Goal: Task Accomplishment & Management: Complete application form

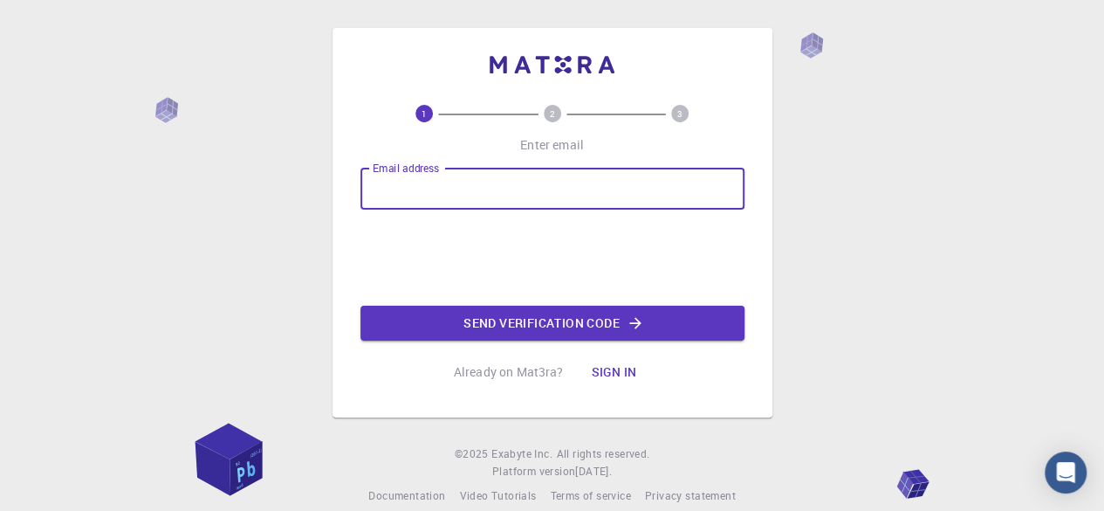
drag, startPoint x: 0, startPoint y: 0, endPoint x: 450, endPoint y: 183, distance: 485.5
click at [450, 183] on input "Email address" at bounding box center [552, 189] width 384 height 42
type input "[EMAIL_ADDRESS][DOMAIN_NAME]"
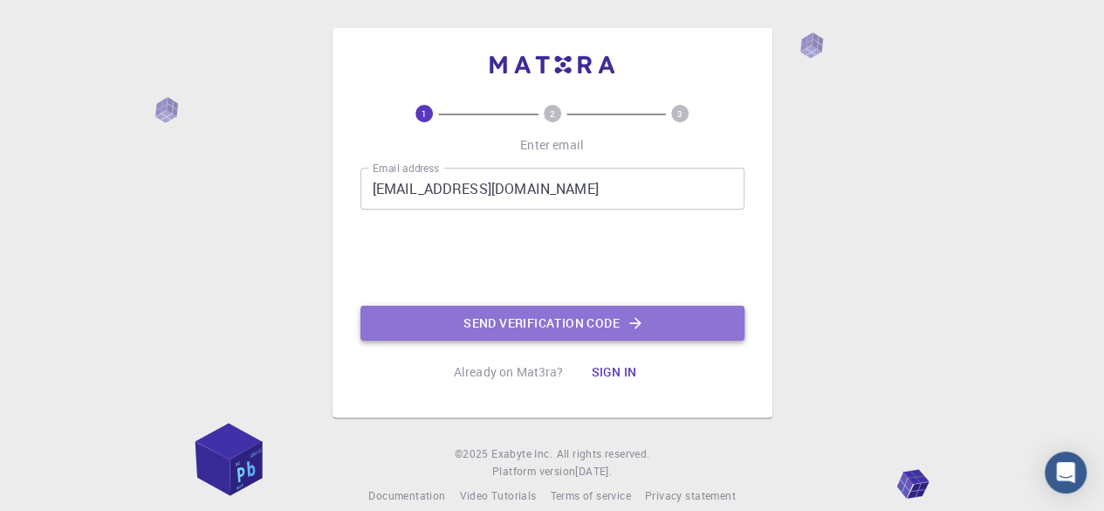
click at [548, 319] on button "Send verification code" at bounding box center [552, 322] width 384 height 35
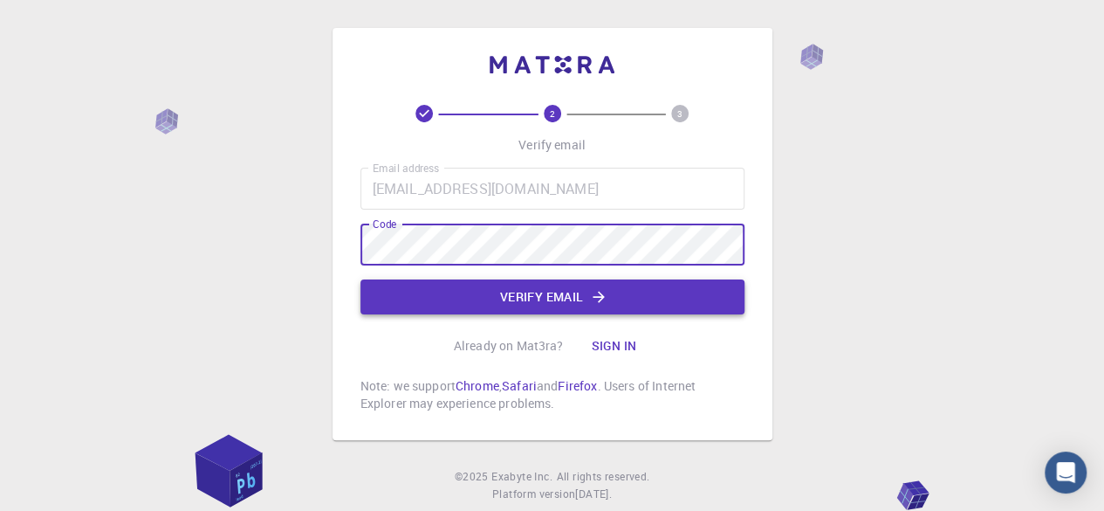
click at [587, 288] on button "Verify email" at bounding box center [552, 296] width 384 height 35
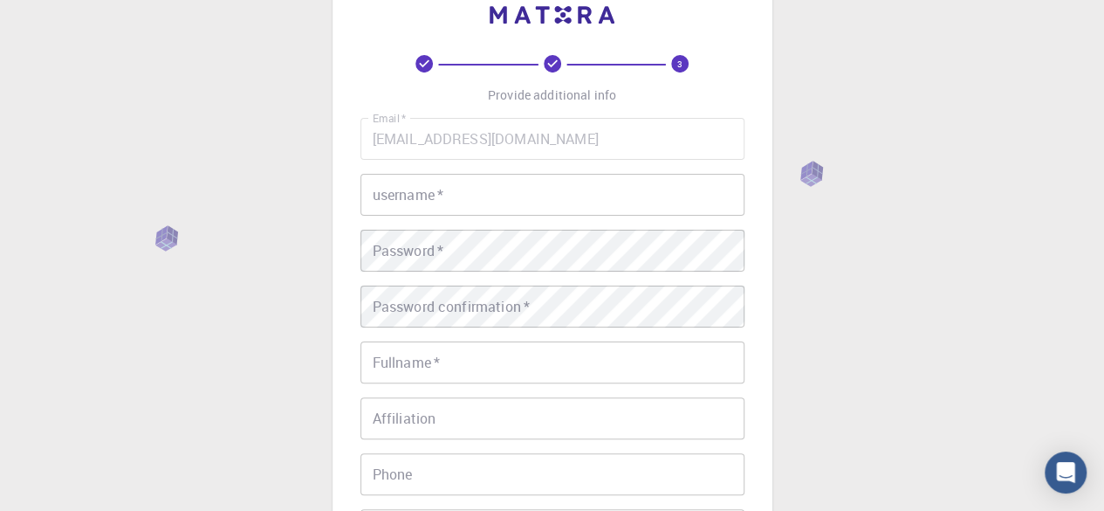
scroll to position [30, 0]
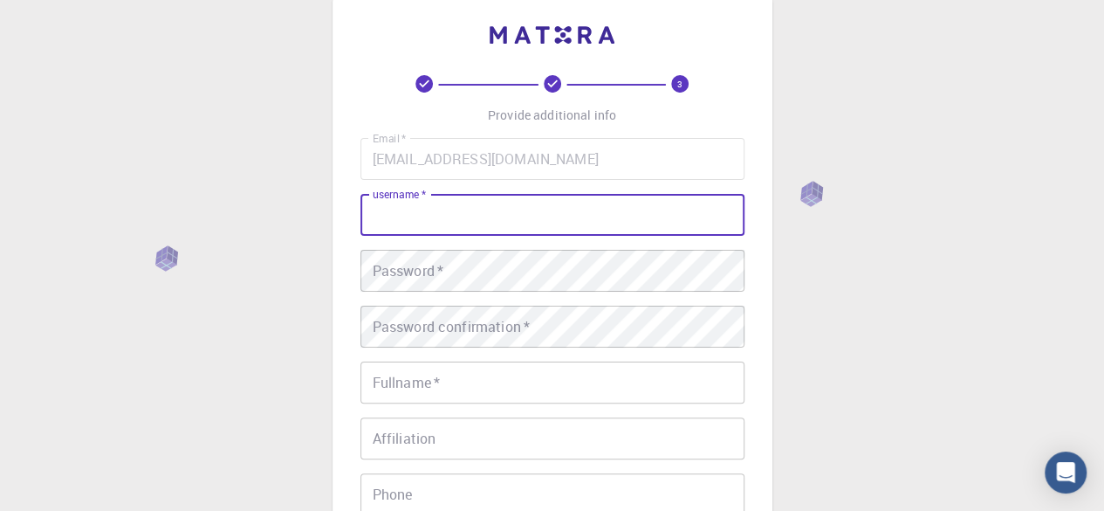
click at [457, 218] on input "username   *" at bounding box center [552, 215] width 384 height 42
type input "[PERSON_NAME]"
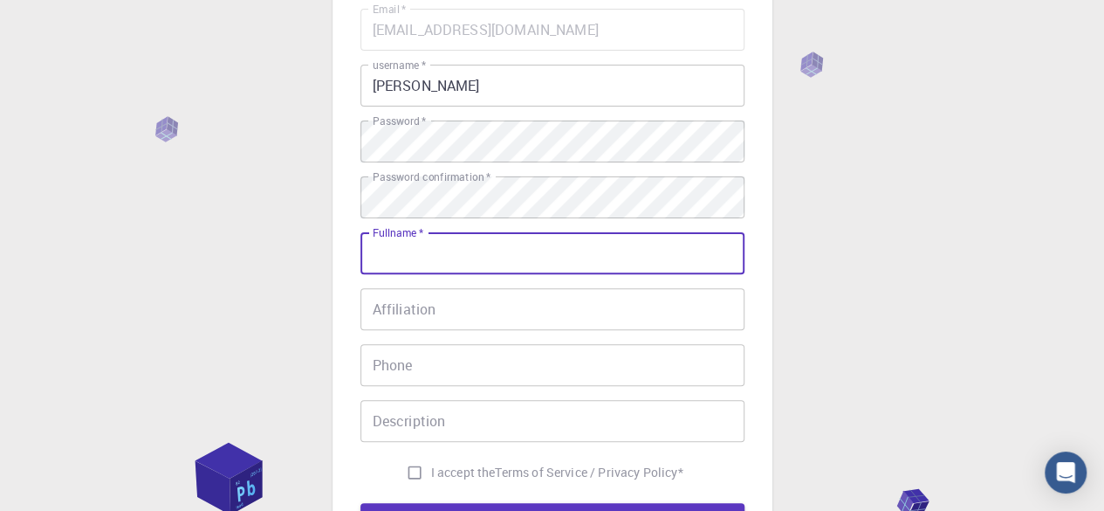
scroll to position [292, 0]
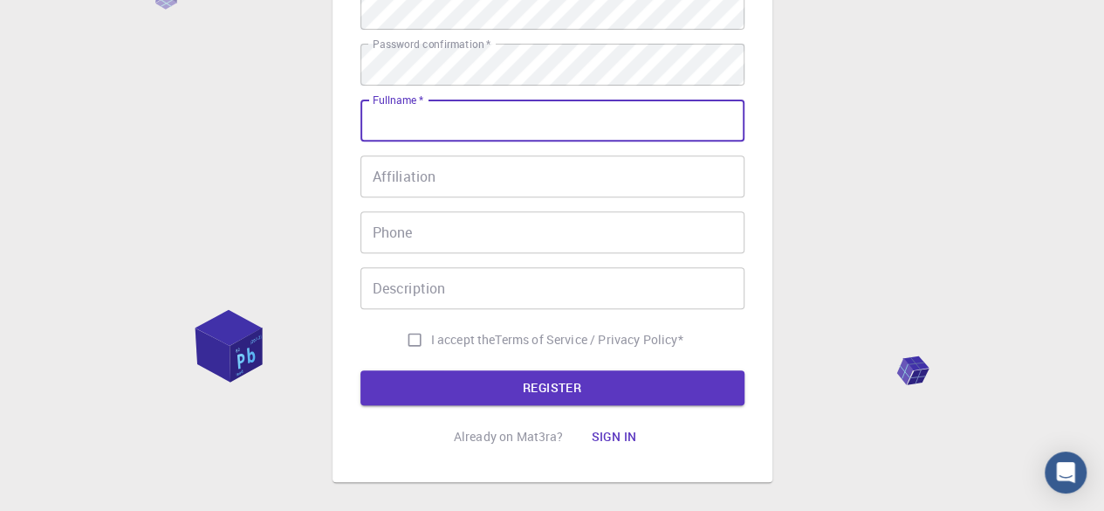
click at [414, 123] on input "Fullname   *" at bounding box center [552, 121] width 384 height 42
type input "[PERSON_NAME] [PERSON_NAME]"
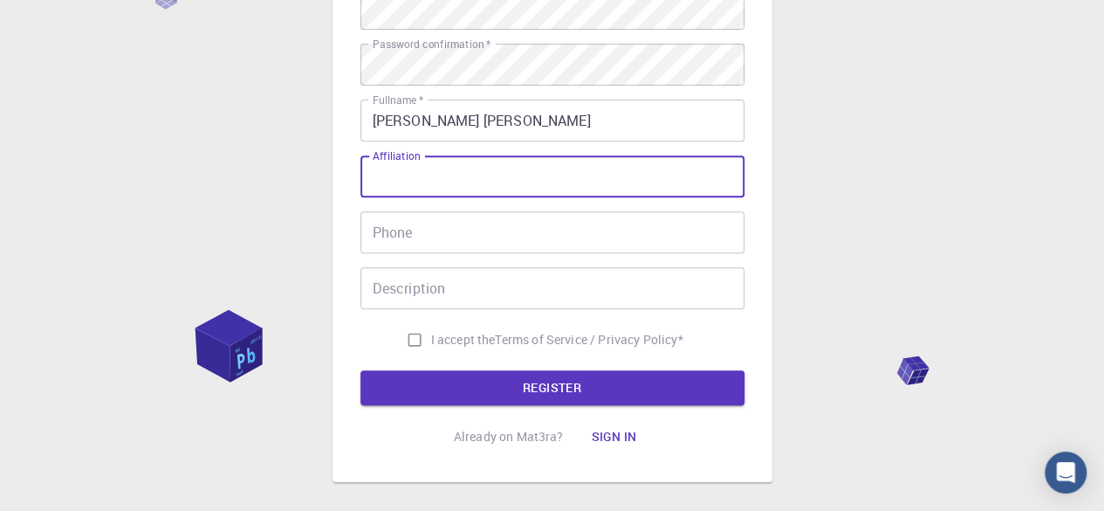
click at [468, 175] on input "Affiliation" at bounding box center [552, 176] width 384 height 42
click at [469, 242] on input "Phone" at bounding box center [552, 232] width 384 height 42
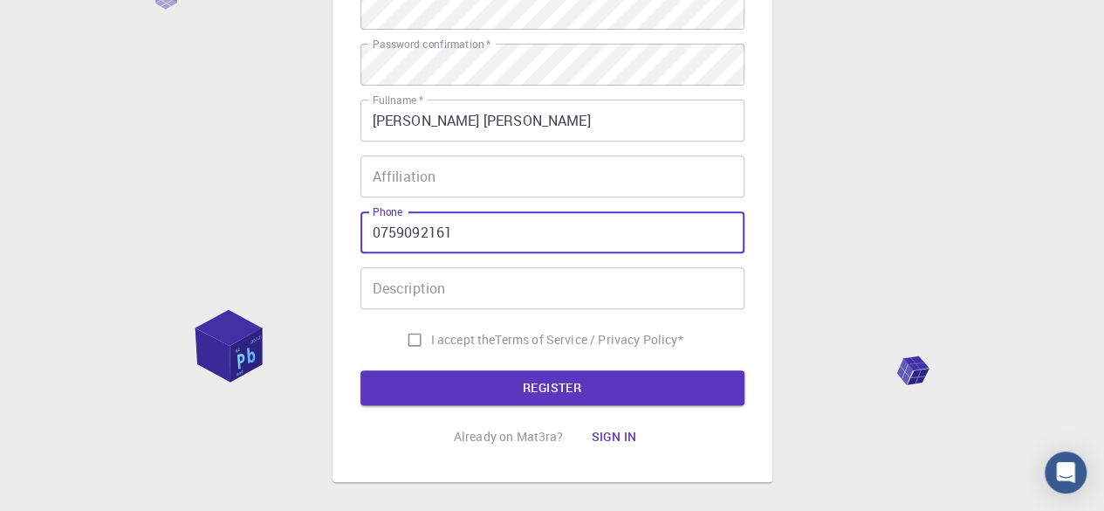
type input "0759092161"
click at [443, 184] on input "Affiliation" at bounding box center [552, 176] width 384 height 42
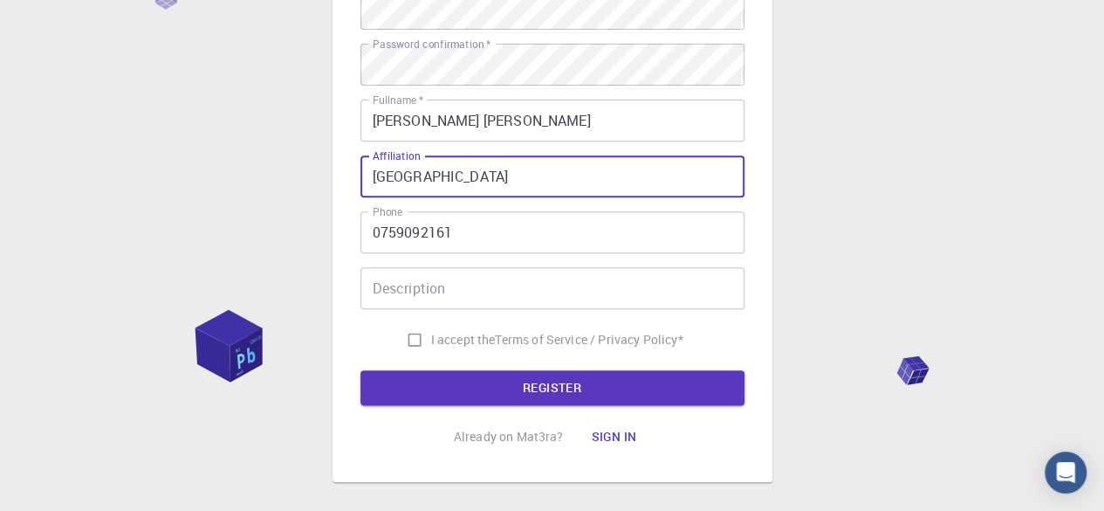
type input "[GEOGRAPHIC_DATA]"
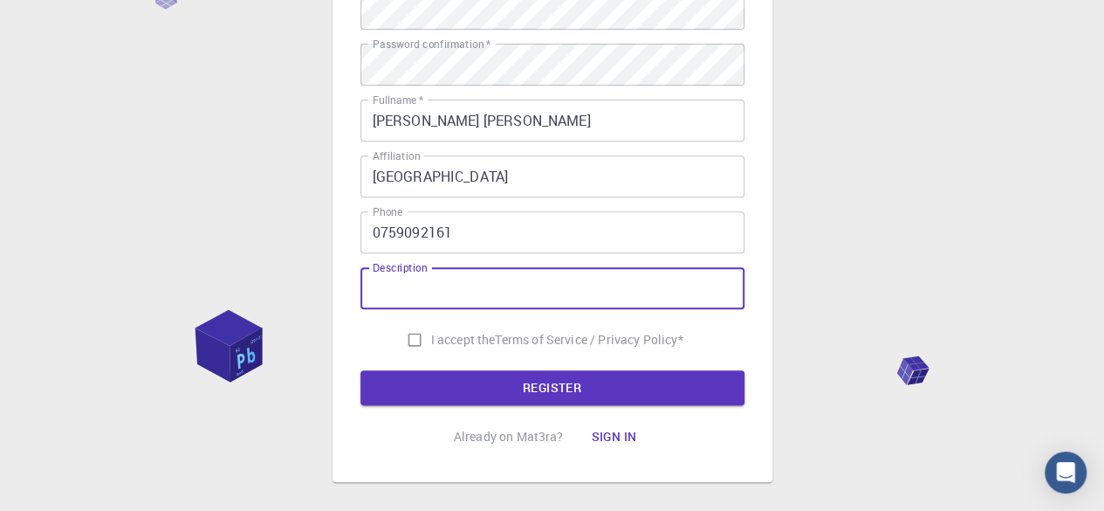
click at [446, 282] on input "Description" at bounding box center [552, 288] width 384 height 42
type input "student"
click at [421, 333] on input "I accept the Terms of Service / Privacy Policy *" at bounding box center [414, 339] width 33 height 33
checkbox input "true"
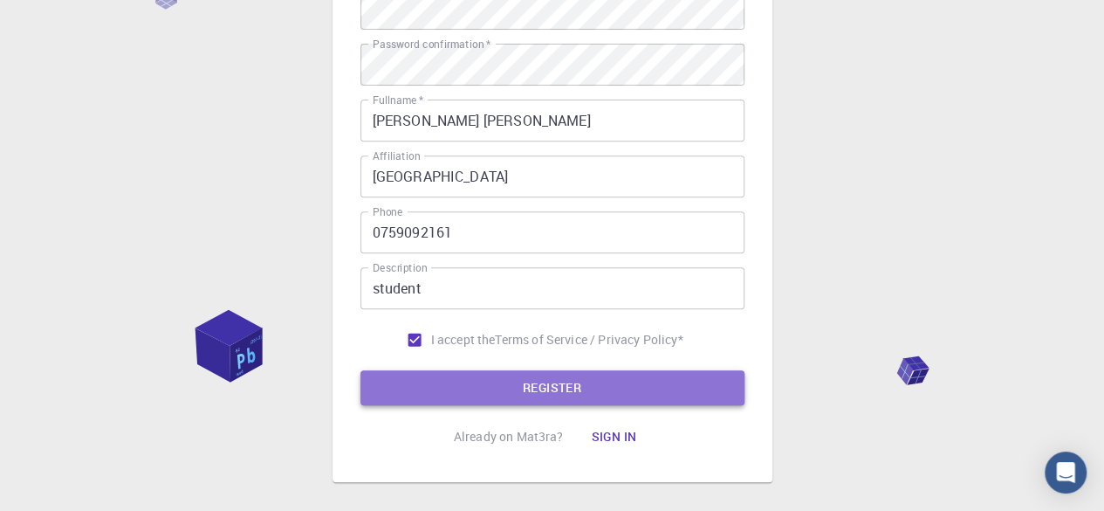
click at [491, 380] on button "REGISTER" at bounding box center [552, 387] width 384 height 35
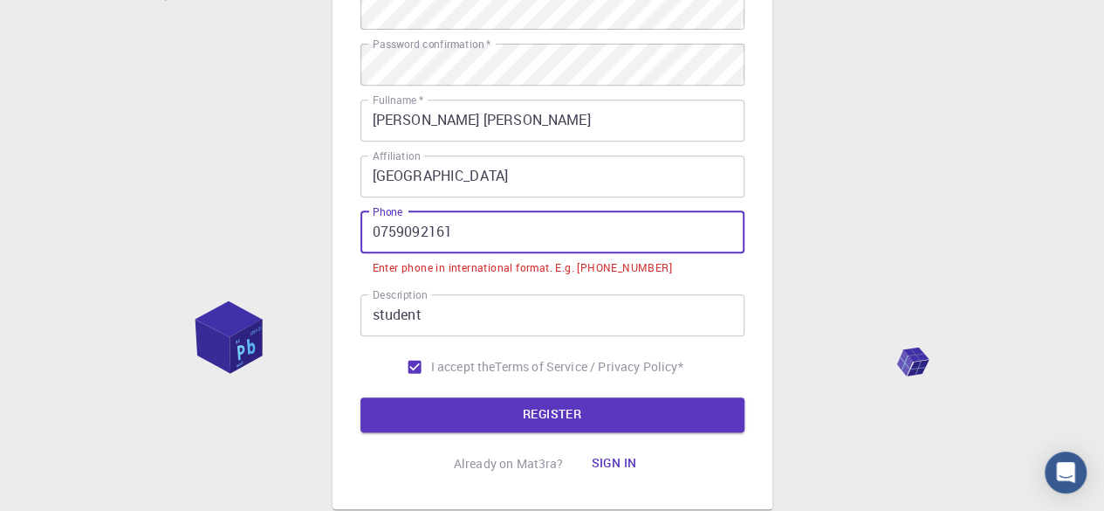
click at [378, 228] on input "0759092161" at bounding box center [552, 232] width 384 height 42
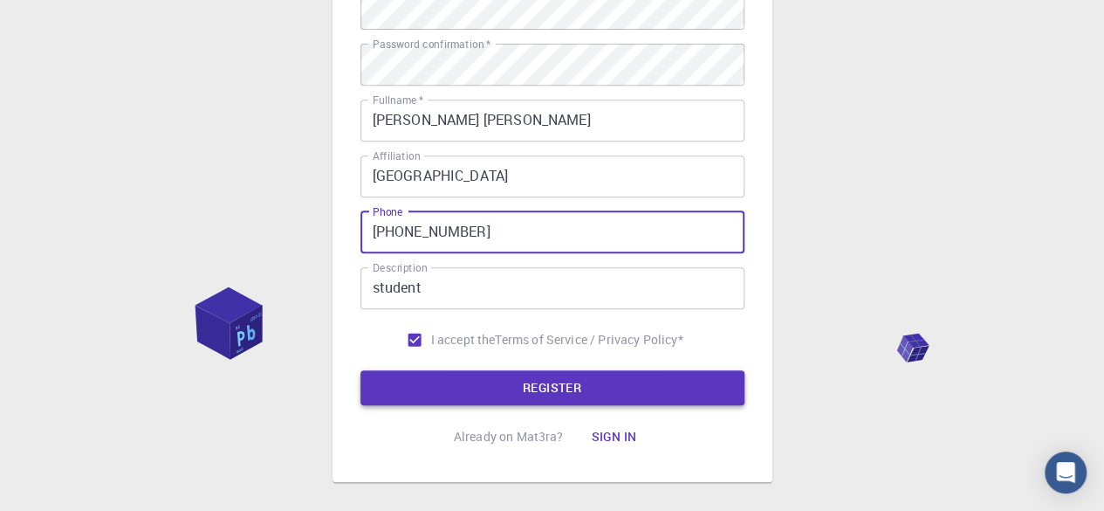
type input "[PHONE_NUMBER]"
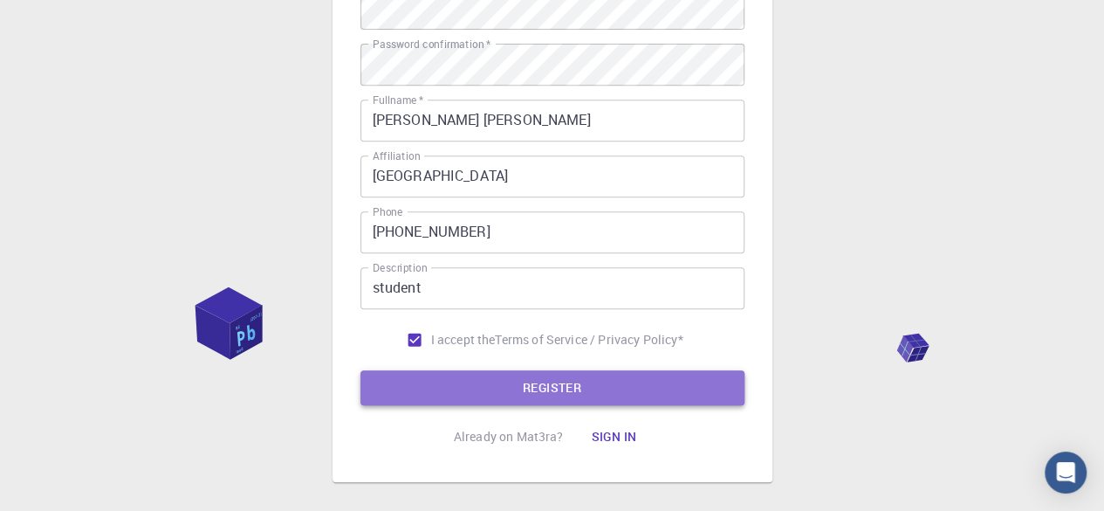
click at [490, 371] on button "REGISTER" at bounding box center [552, 387] width 384 height 35
click at [582, 380] on button "REGISTER" at bounding box center [552, 387] width 384 height 35
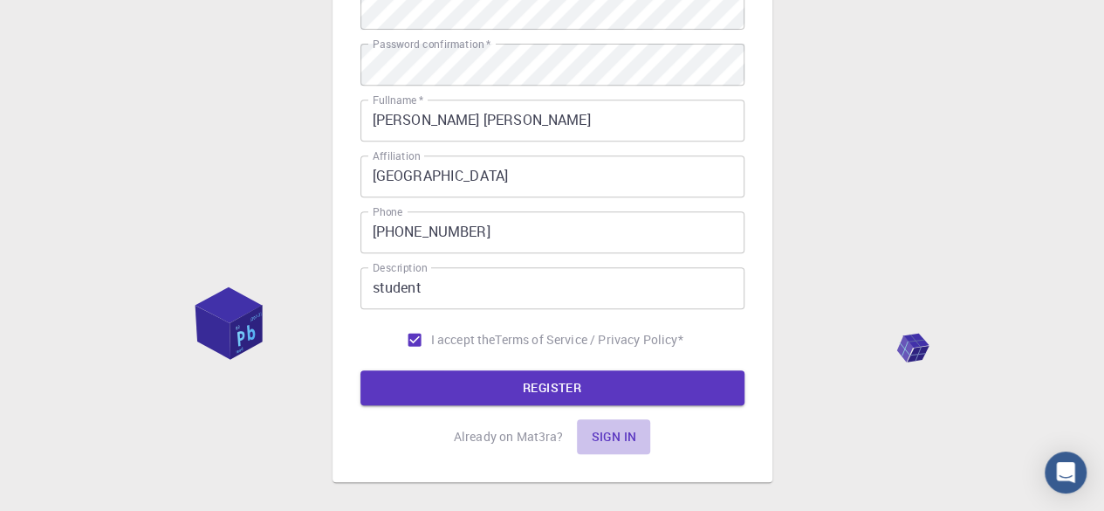
click at [625, 436] on button "Sign in" at bounding box center [613, 436] width 73 height 35
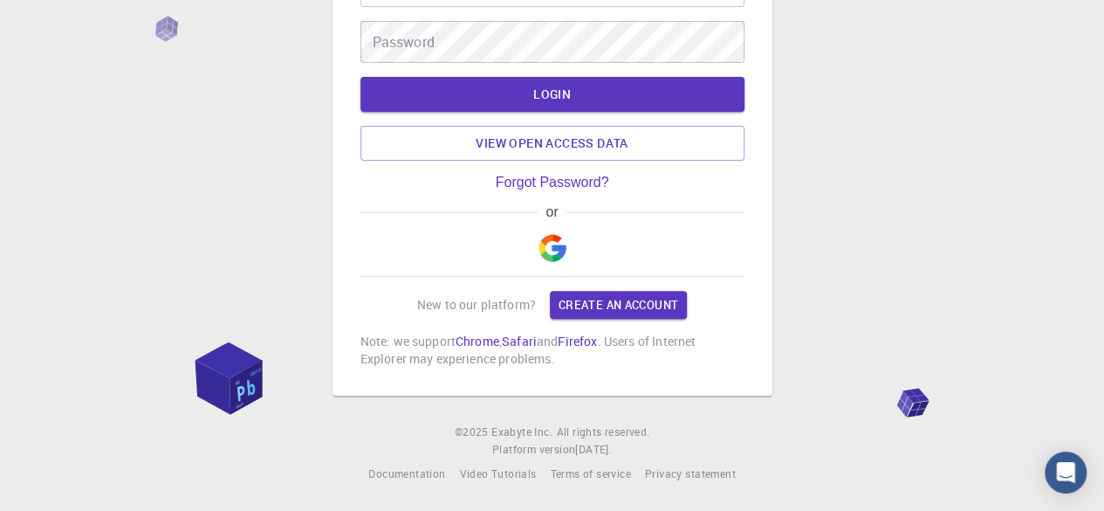
scroll to position [113, 0]
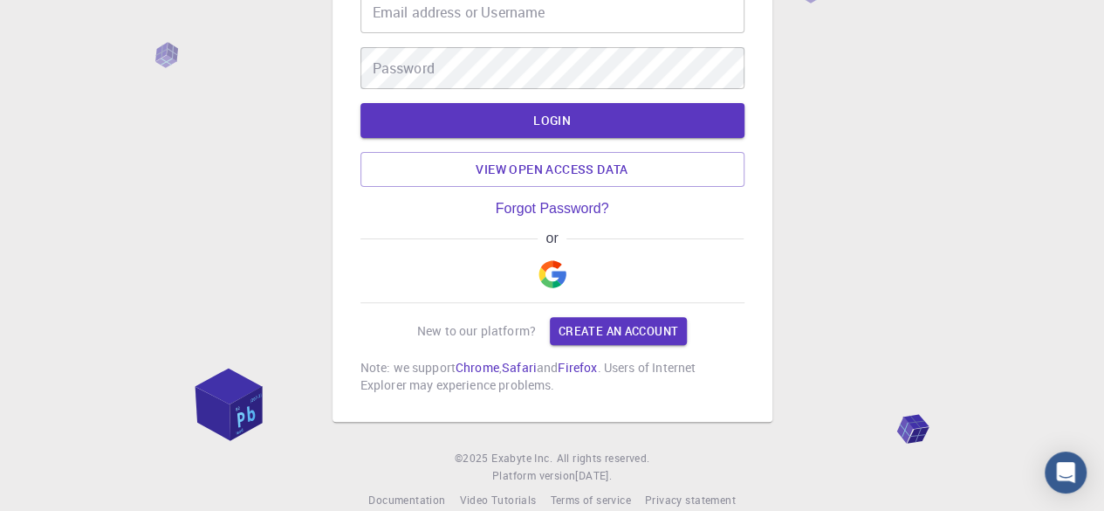
type input "[EMAIL_ADDRESS][DOMAIN_NAME]"
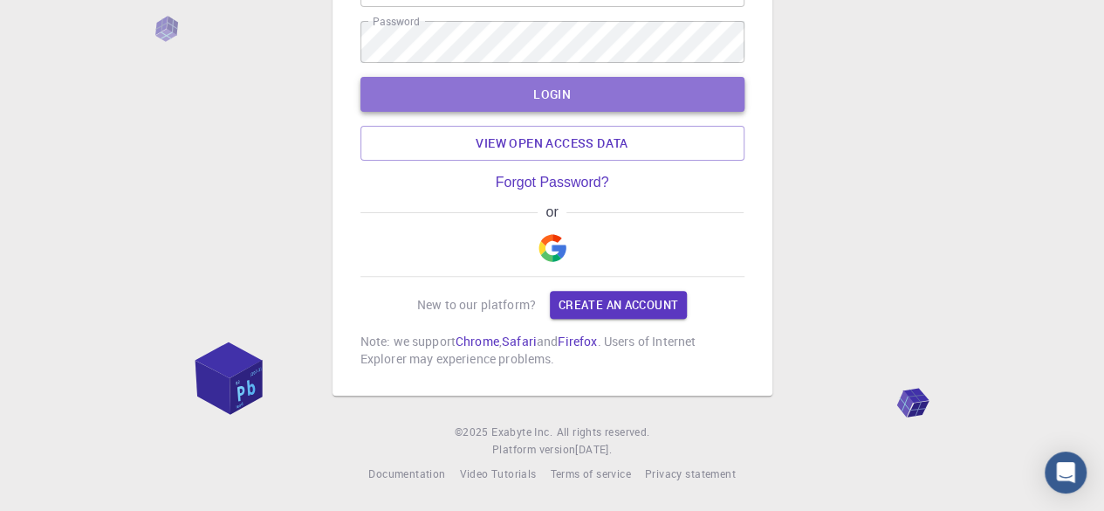
click at [557, 89] on button "LOGIN" at bounding box center [552, 94] width 384 height 35
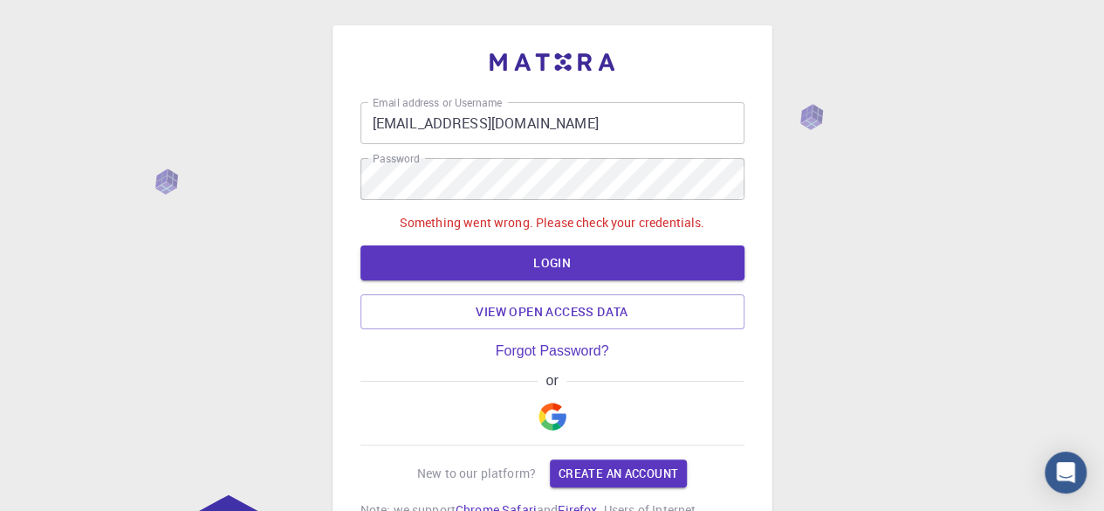
scroll to position [0, 0]
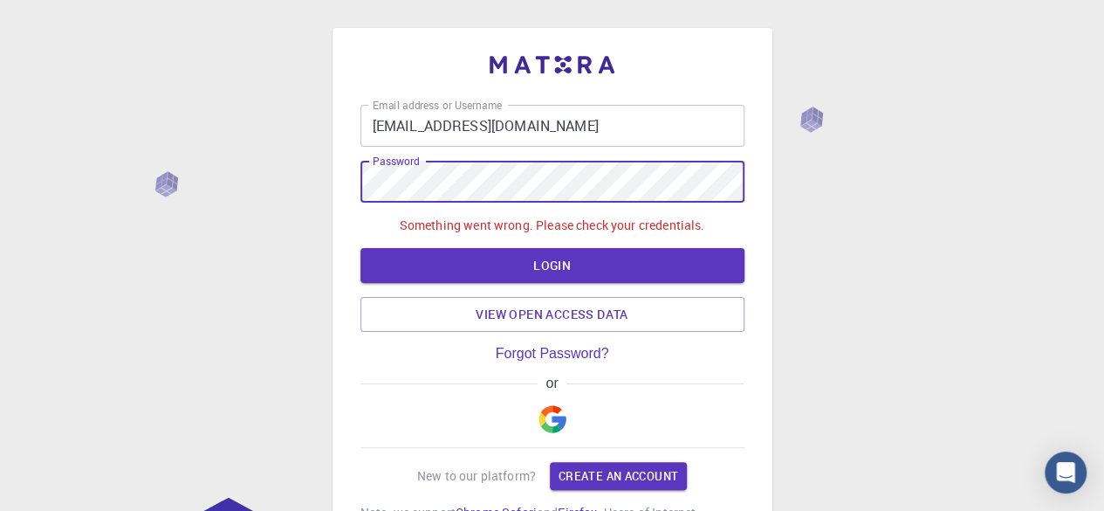
click at [738, 342] on div "Email address or Username [EMAIL_ADDRESS][DOMAIN_NAME] Email address or Usernam…" at bounding box center [552, 322] width 384 height 434
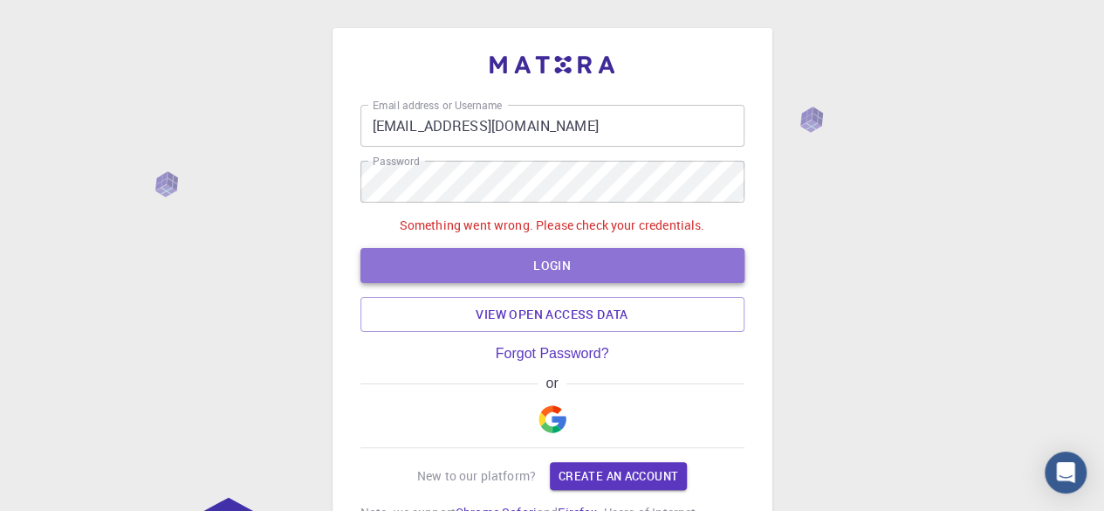
click at [541, 249] on button "LOGIN" at bounding box center [552, 265] width 384 height 35
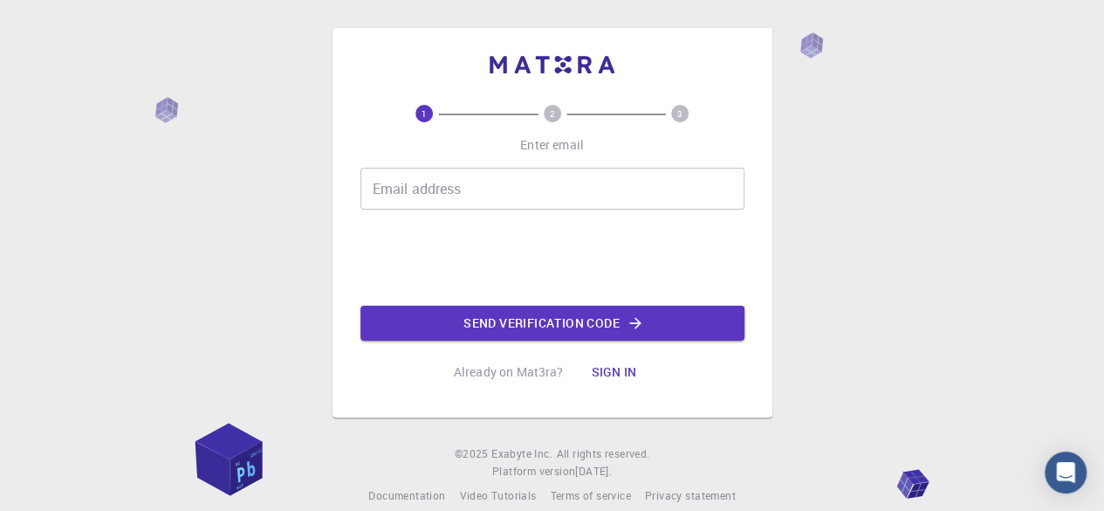
click at [619, 367] on button "Sign in" at bounding box center [613, 371] width 73 height 35
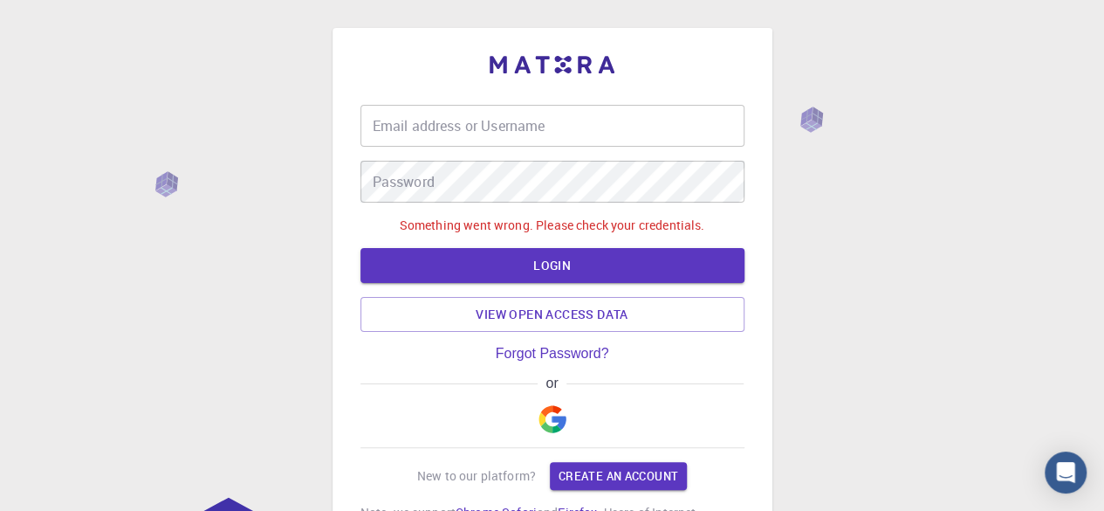
type input "[EMAIL_ADDRESS][DOMAIN_NAME]"
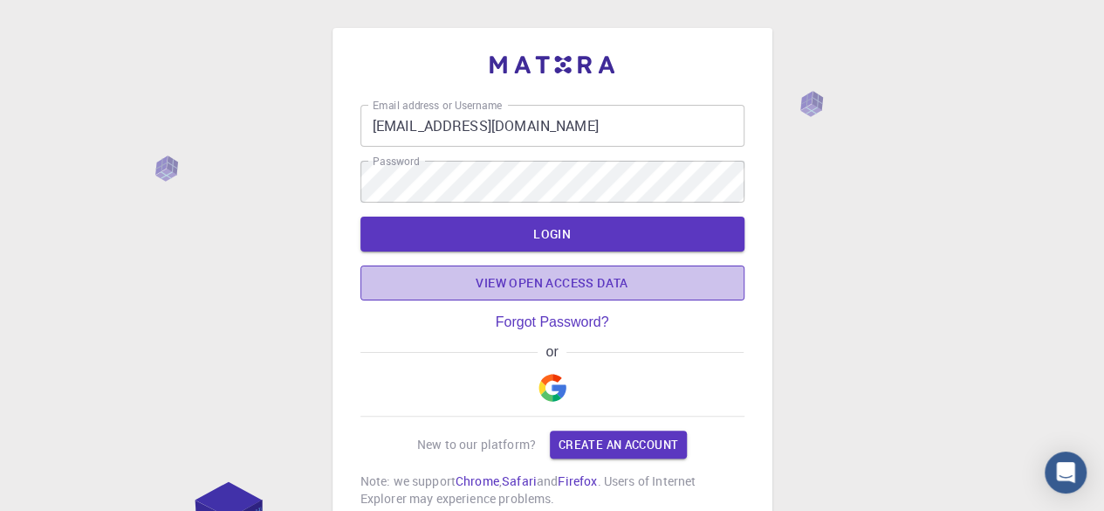
click at [595, 284] on link "View open access data" at bounding box center [552, 282] width 384 height 35
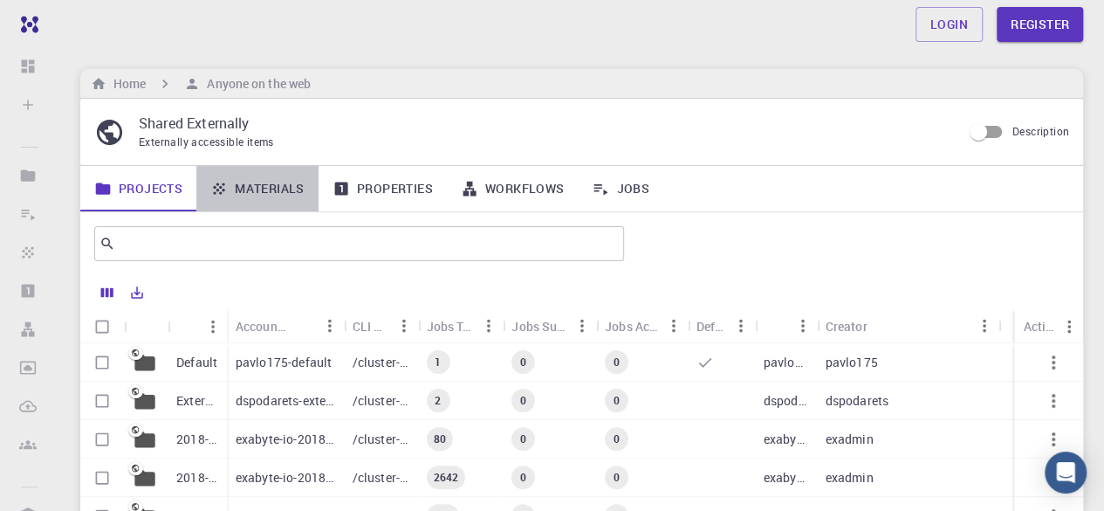
click at [276, 191] on link "Materials" at bounding box center [257, 188] width 122 height 45
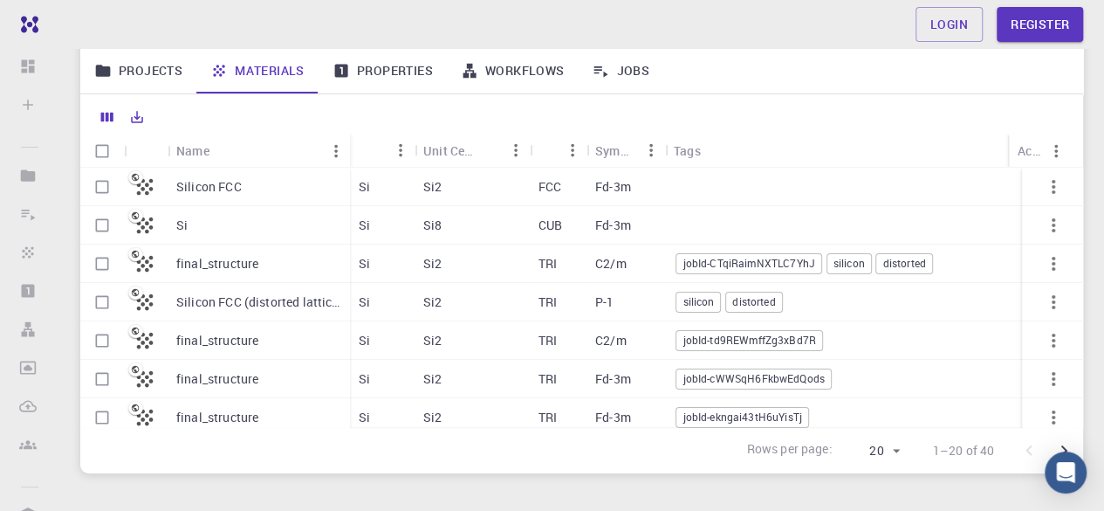
click at [291, 189] on div "Silicon FCC" at bounding box center [259, 187] width 182 height 38
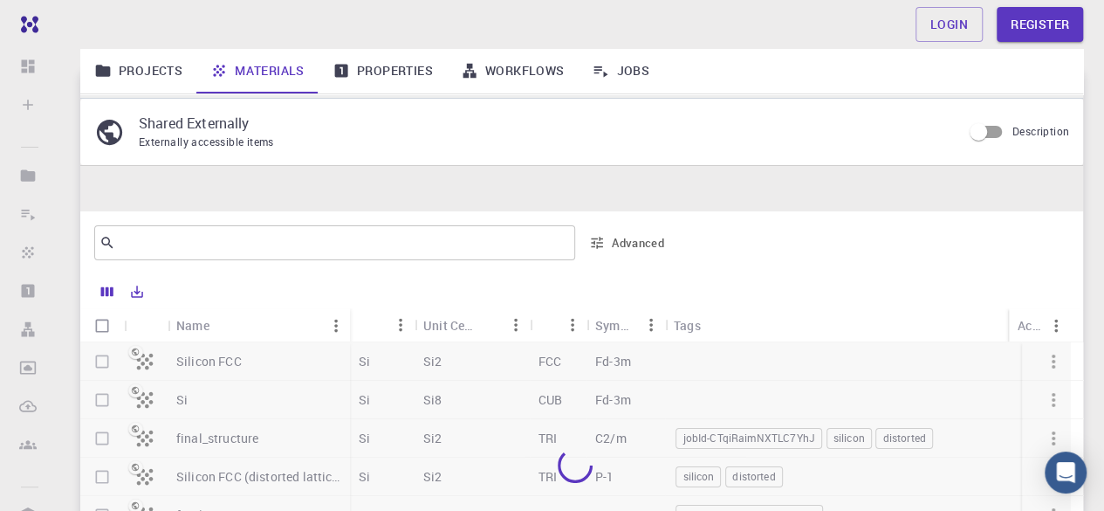
scroll to position [175, 0]
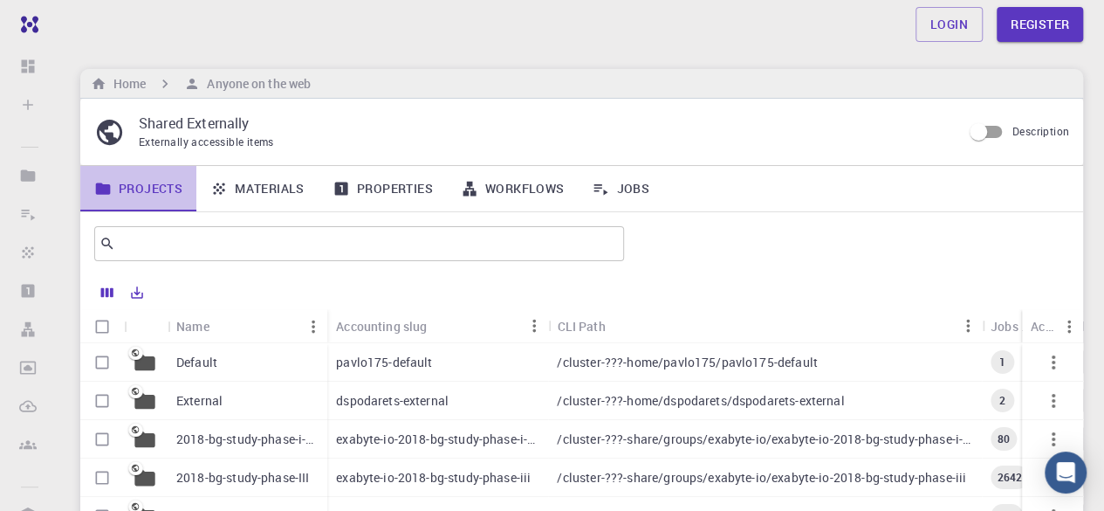
click at [150, 179] on link "Projects" at bounding box center [138, 188] width 116 height 45
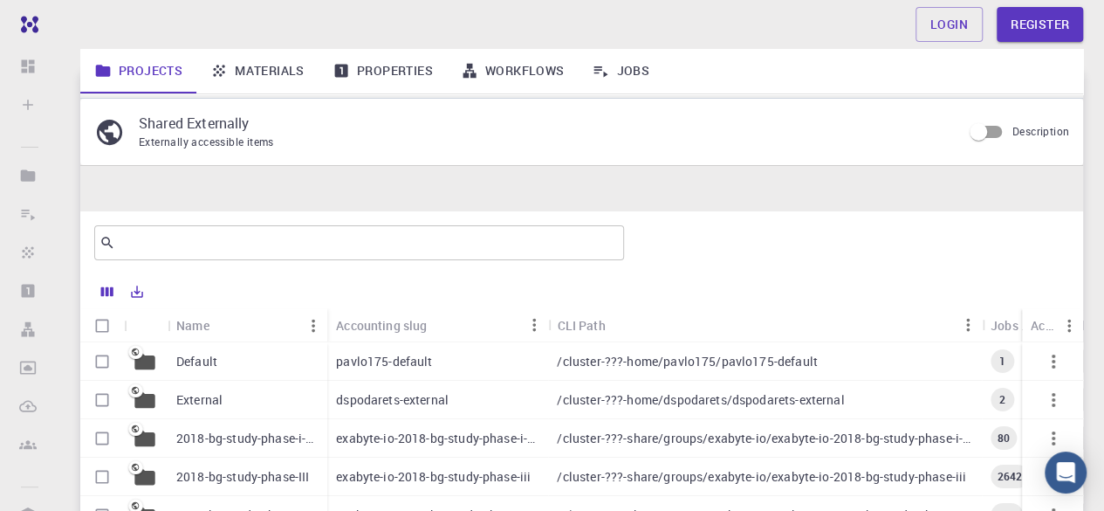
scroll to position [211, 0]
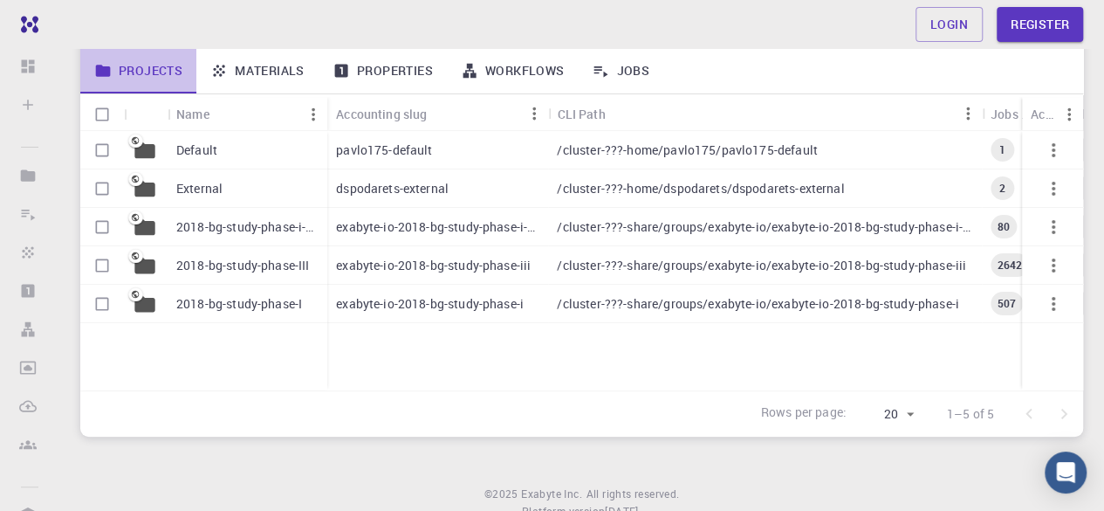
click at [147, 73] on link "Projects" at bounding box center [138, 70] width 116 height 45
click at [250, 191] on div "External" at bounding box center [248, 188] width 160 height 38
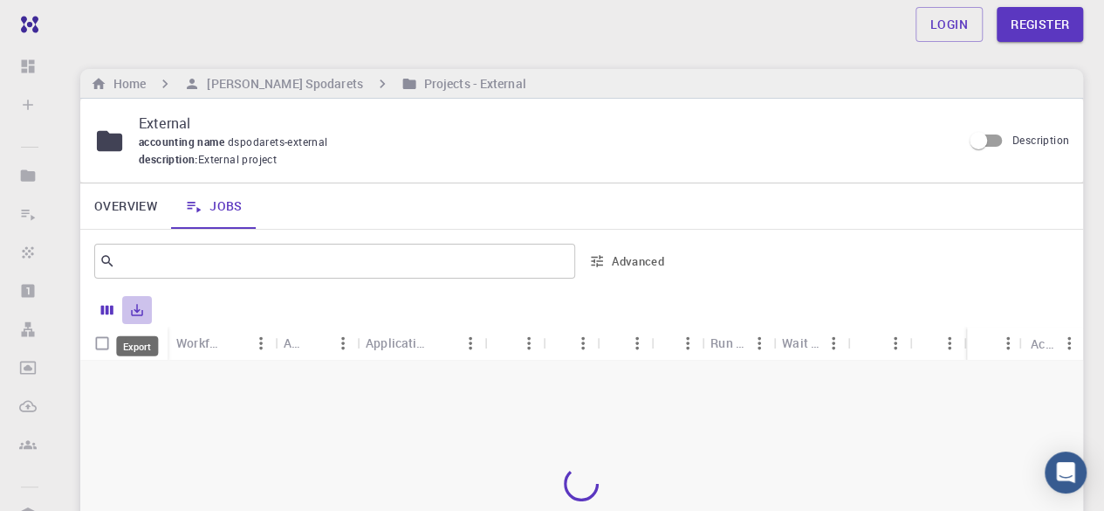
click at [138, 308] on icon "Export" at bounding box center [137, 310] width 16 height 16
click at [300, 385] on div at bounding box center [581, 483] width 1003 height 246
click at [101, 308] on icon "Columns" at bounding box center [107, 310] width 12 height 10
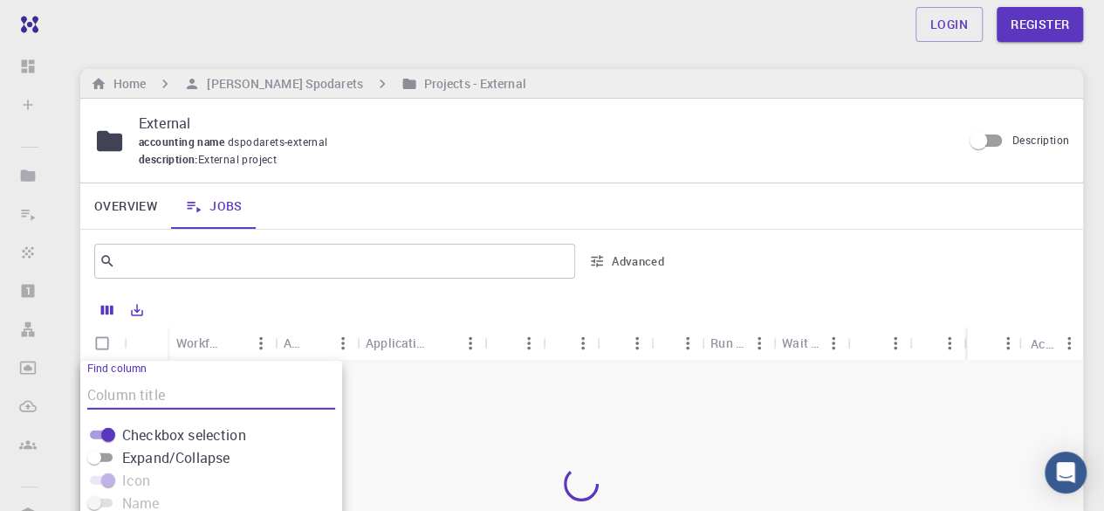
scroll to position [242, 0]
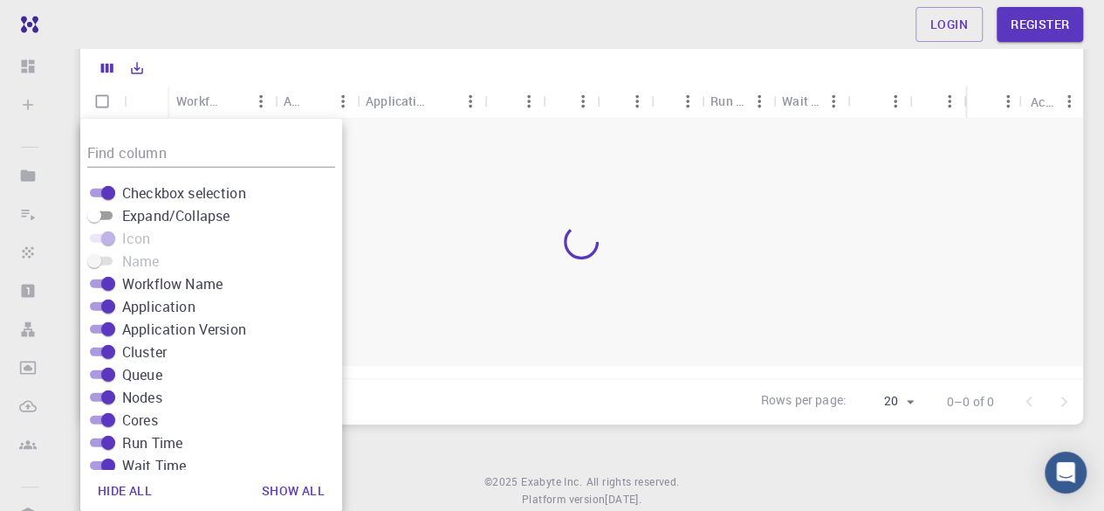
click at [430, 275] on div at bounding box center [581, 242] width 1003 height 246
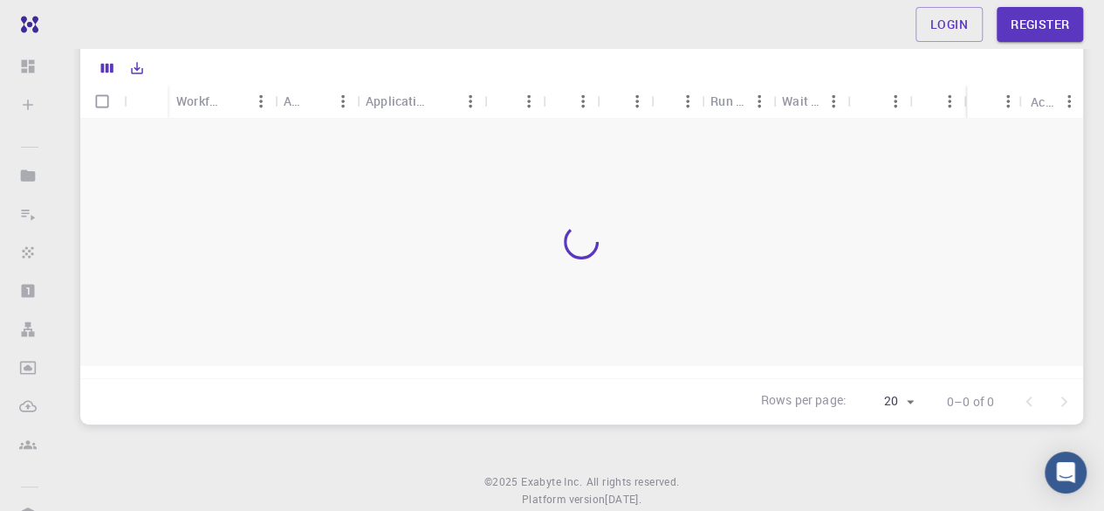
drag, startPoint x: 332, startPoint y: 208, endPoint x: 309, endPoint y: 193, distance: 27.1
click at [327, 203] on div at bounding box center [581, 242] width 1003 height 246
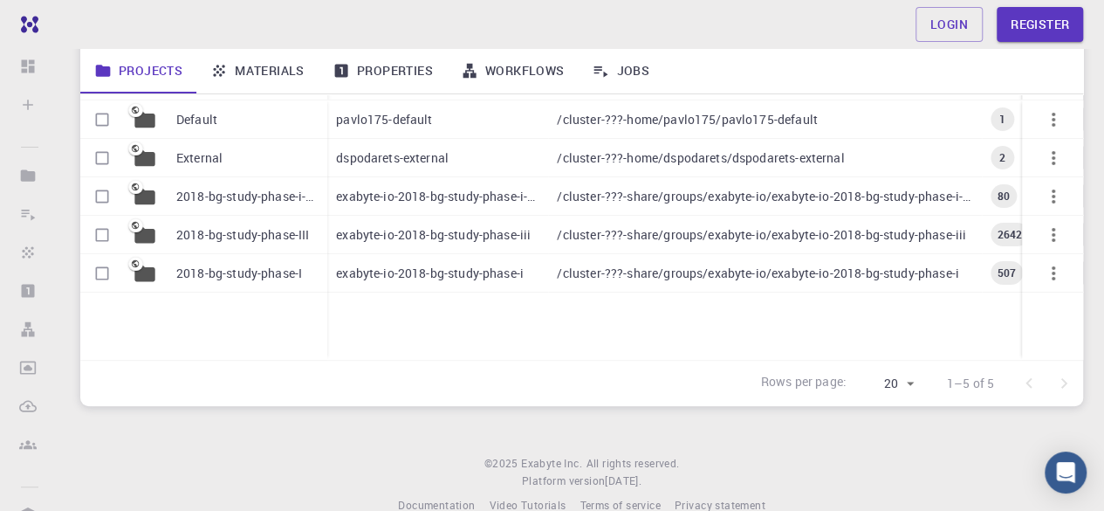
scroll to position [211, 0]
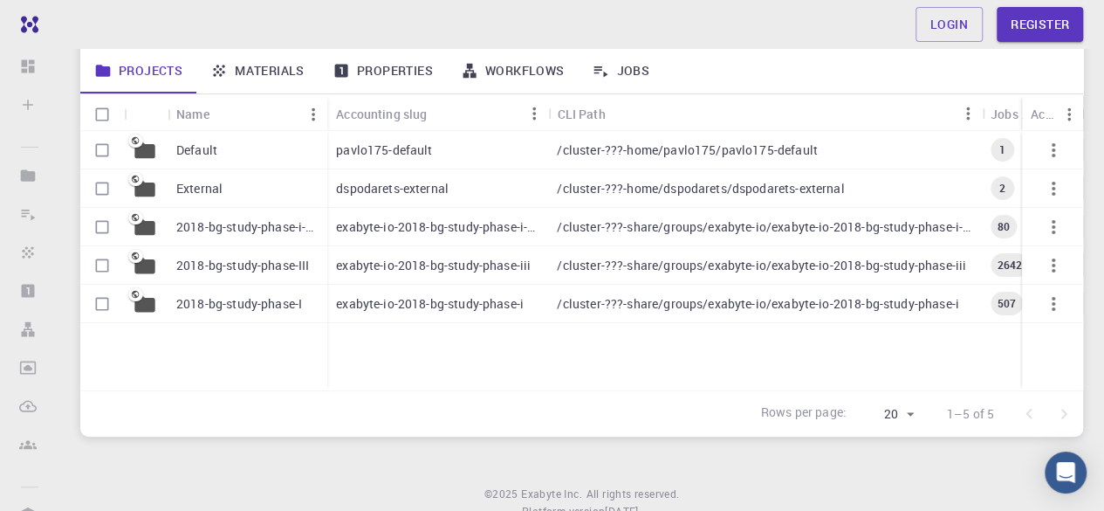
click at [272, 72] on link "Materials" at bounding box center [257, 70] width 122 height 45
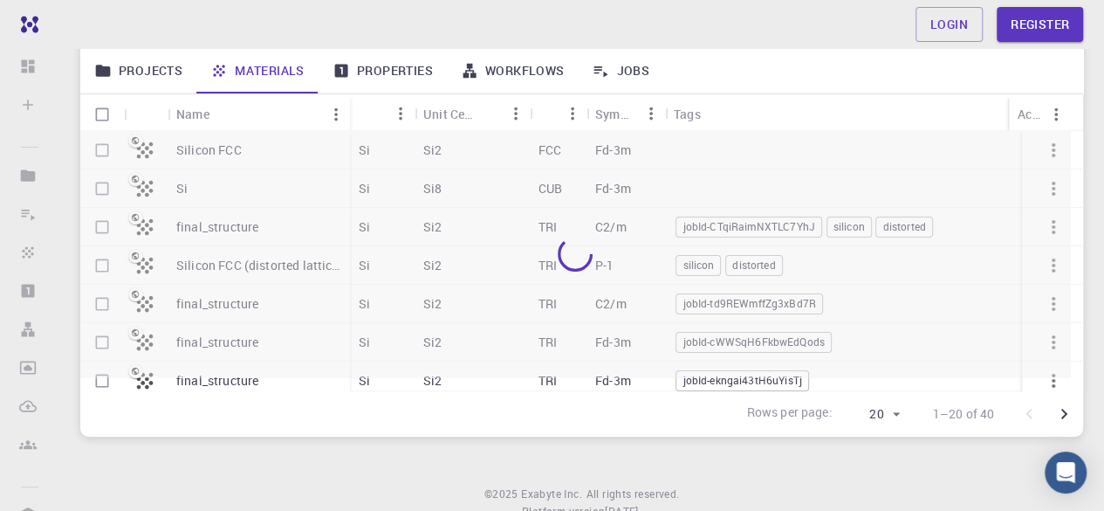
click at [398, 70] on link "Properties" at bounding box center [383, 70] width 128 height 45
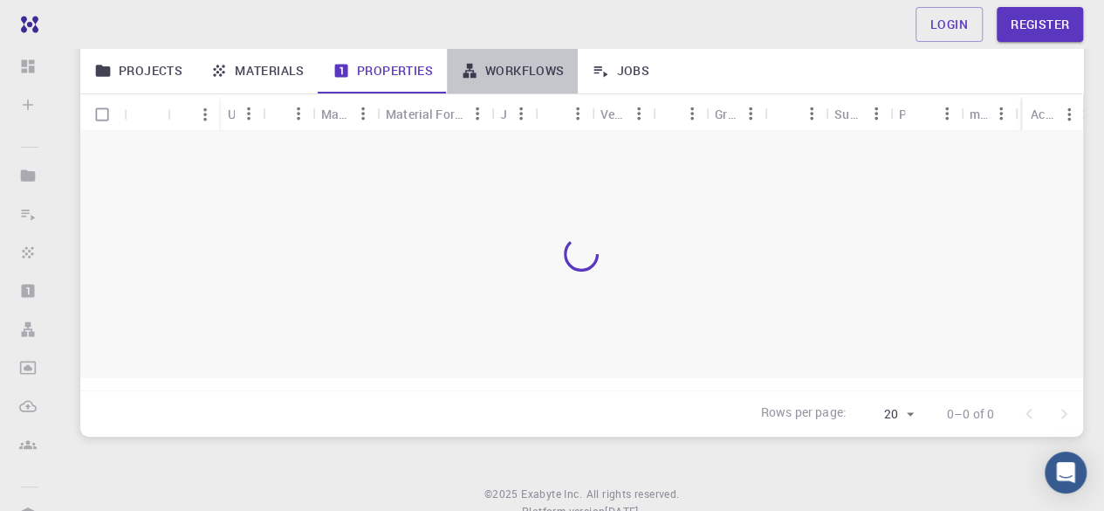
click at [506, 65] on link "Workflows" at bounding box center [513, 70] width 132 height 45
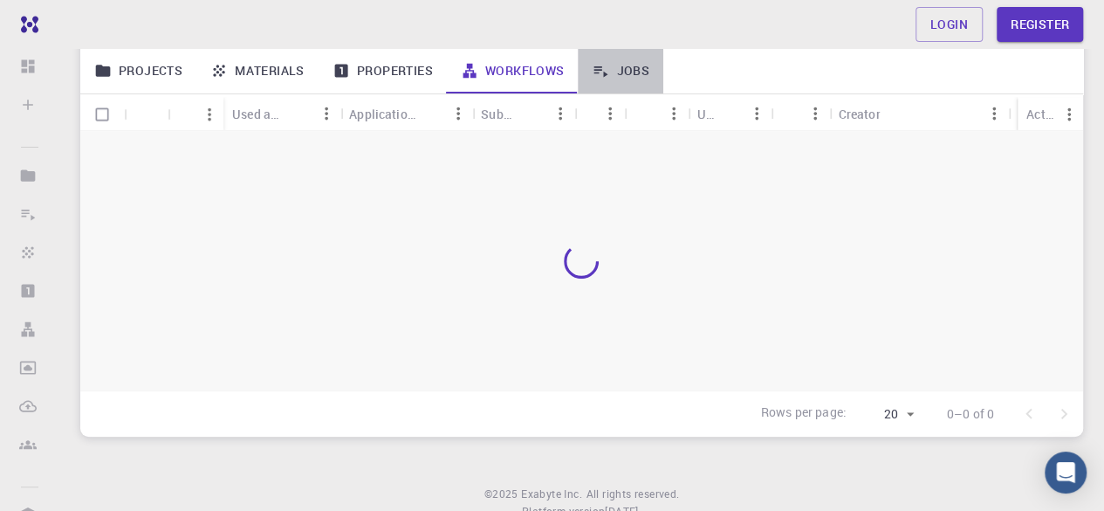
click at [642, 71] on link "Jobs" at bounding box center [621, 70] width 86 height 45
